Goal: Information Seeking & Learning: Learn about a topic

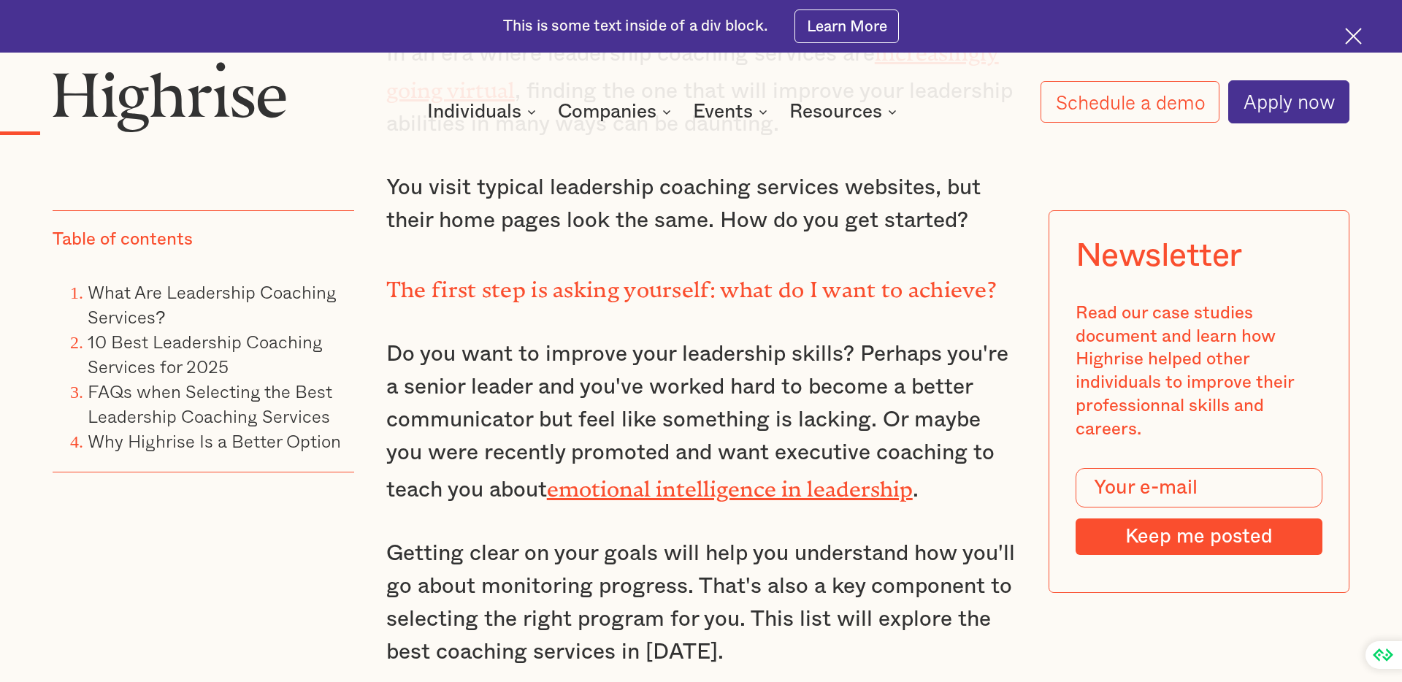
scroll to position [1793, 0]
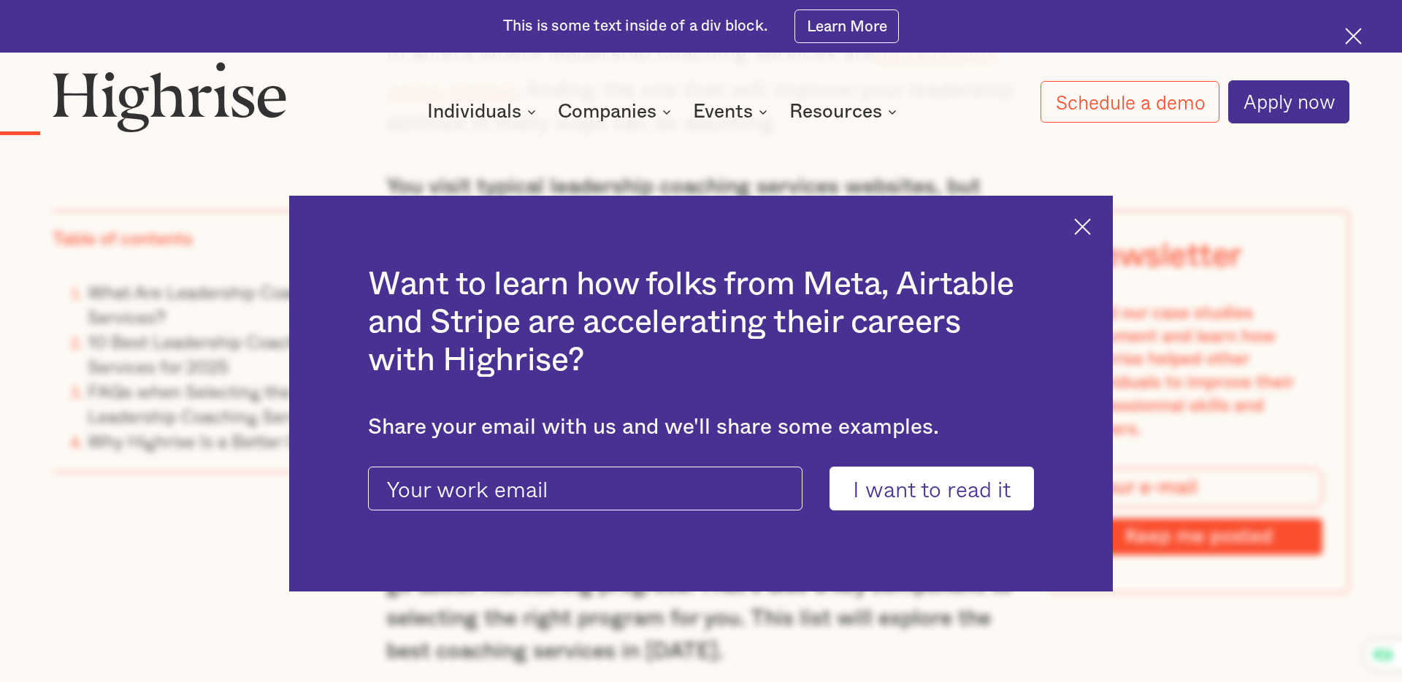
click at [1088, 236] on div "Want to learn how folks from Meta, Airtable and Stripe are accelerating their c…" at bounding box center [700, 394] width 823 height 396
click at [1083, 231] on img at bounding box center [1082, 226] width 17 height 17
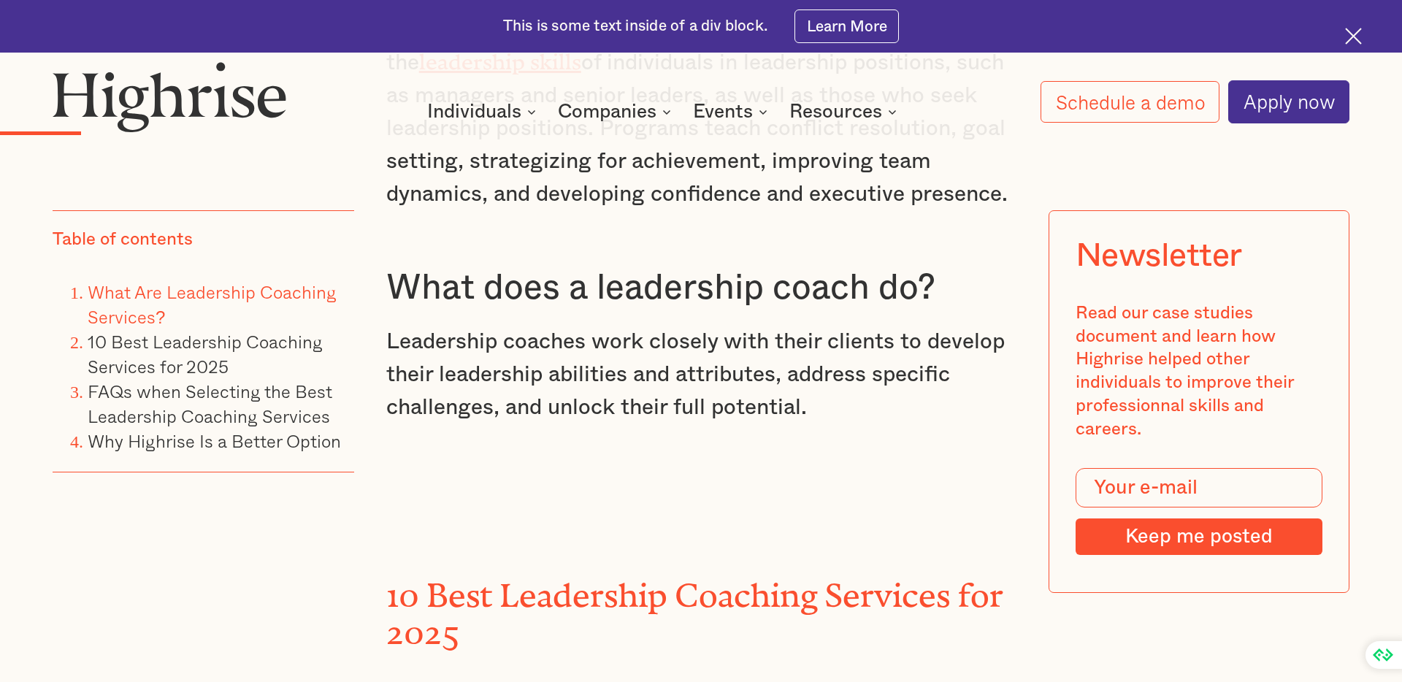
scroll to position [2890, 0]
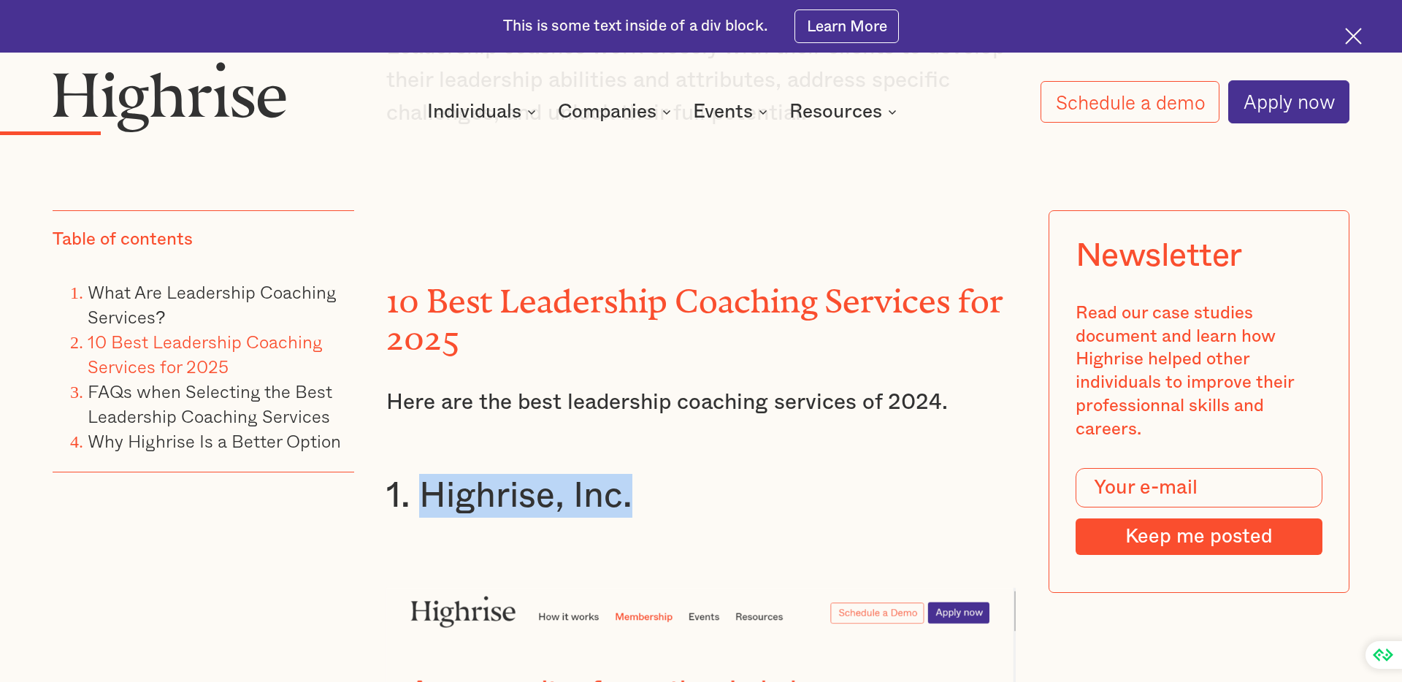
drag, startPoint x: 422, startPoint y: 469, endPoint x: 700, endPoint y: 468, distance: 278.1
click at [700, 474] on h3 "1. Highrise, Inc." at bounding box center [701, 496] width 630 height 44
copy h3 "Highrise, Inc."
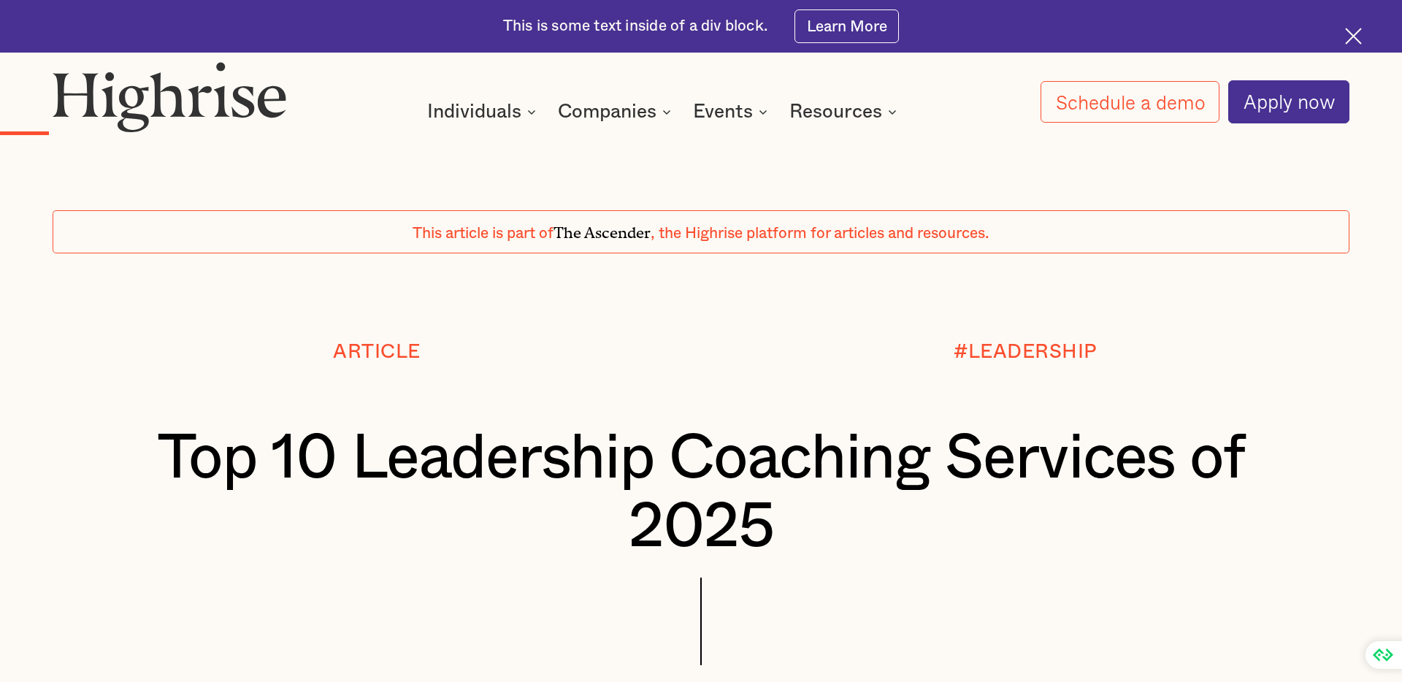
scroll to position [2885, 0]
